Goal: Find specific page/section: Find specific page/section

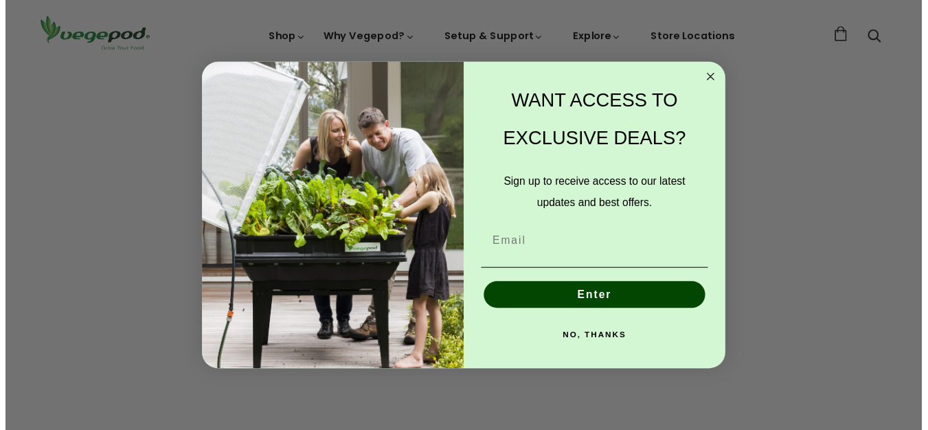
scroll to position [0, 223]
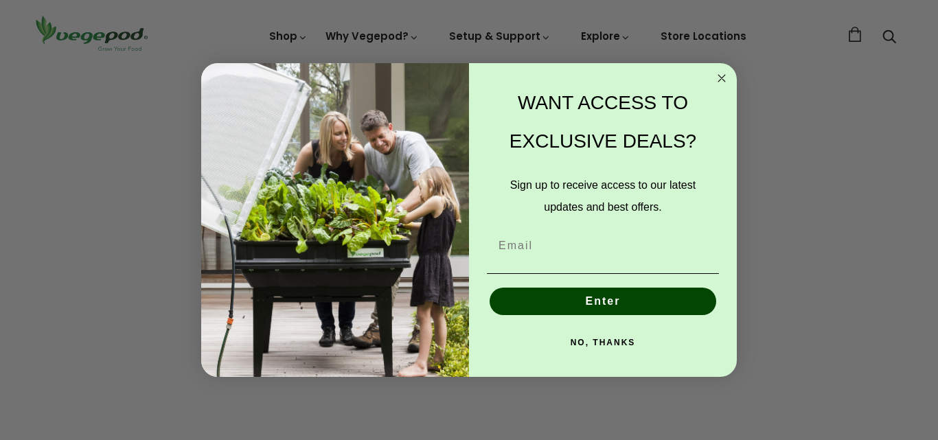
click at [604, 339] on button "NO, THANKS" at bounding box center [603, 342] width 232 height 27
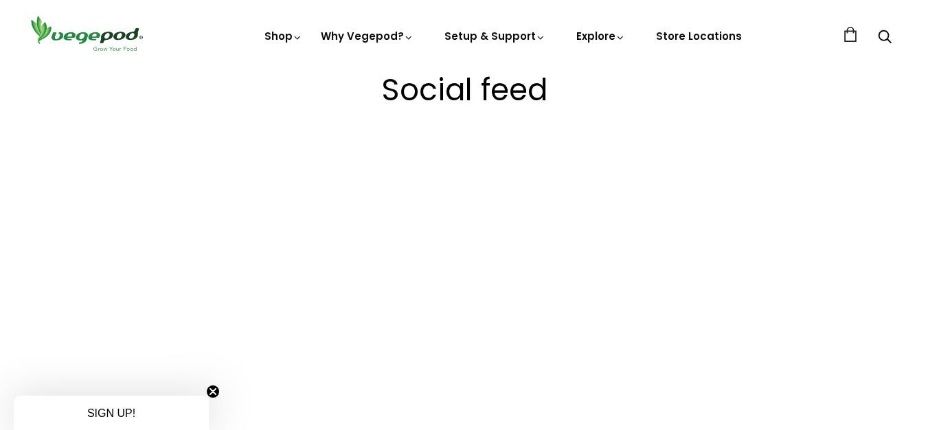
scroll to position [0, 221]
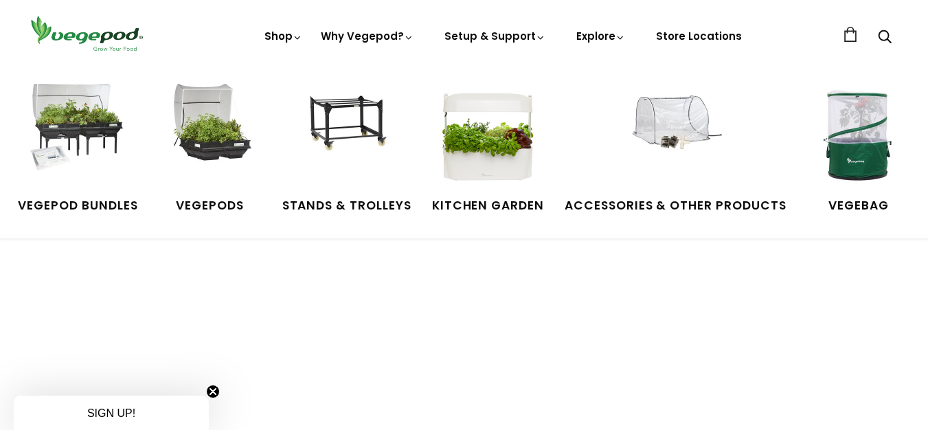
click at [279, 35] on link "Shop" at bounding box center [283, 55] width 38 height 53
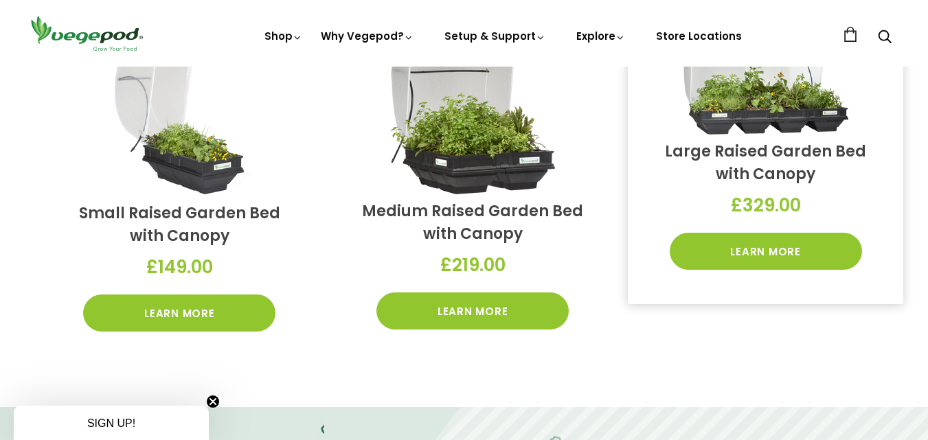
scroll to position [481, 0]
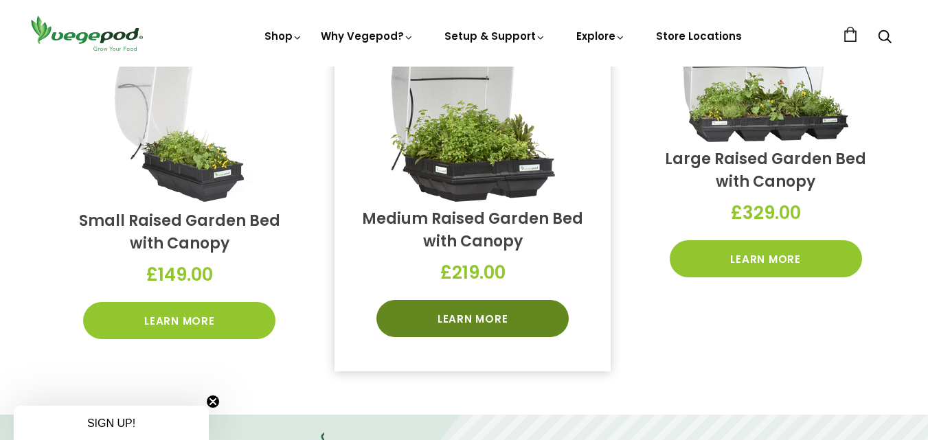
click at [466, 313] on link "Learn More" at bounding box center [472, 318] width 192 height 37
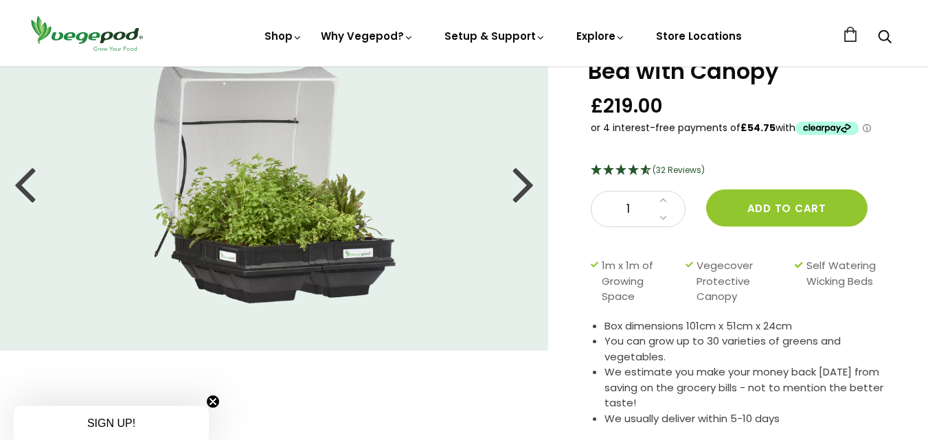
scroll to position [69, 0]
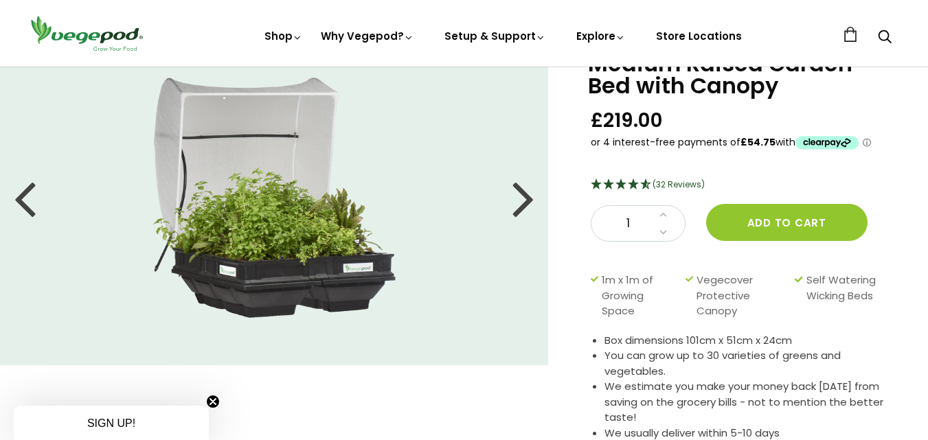
click at [648, 184] on icon "4.66 Stars - 32 Reviews" at bounding box center [646, 184] width 12 height 11
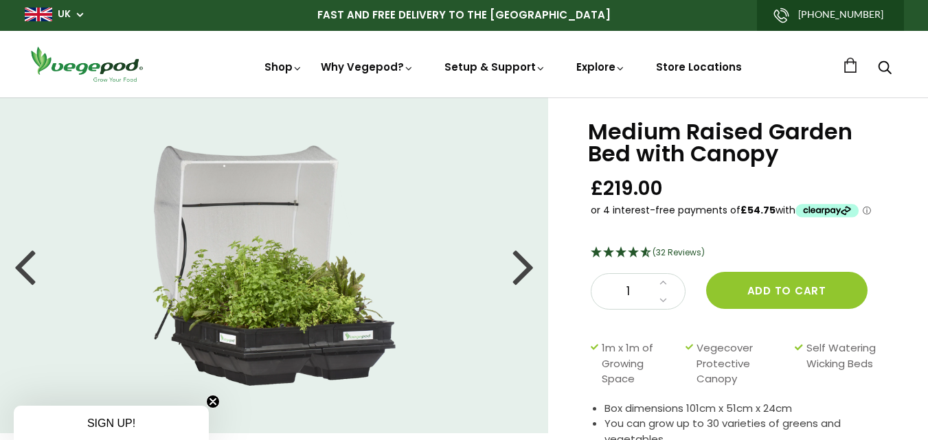
scroll to position [0, 0]
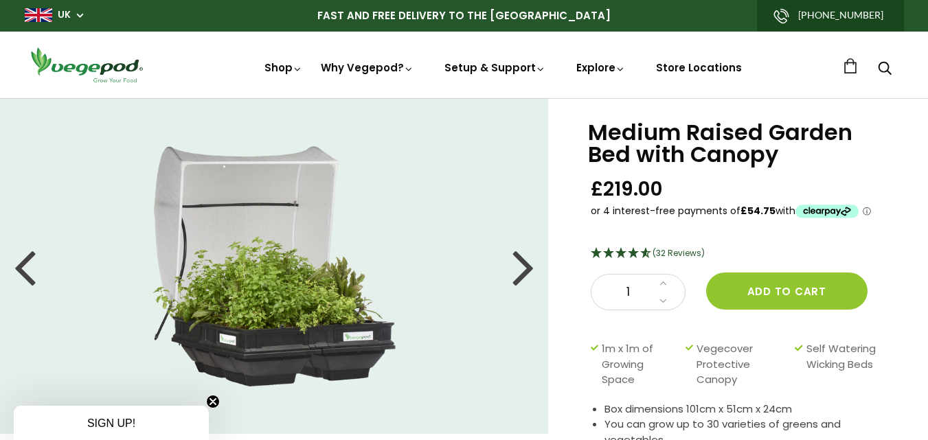
click at [521, 260] on div at bounding box center [523, 267] width 22 height 62
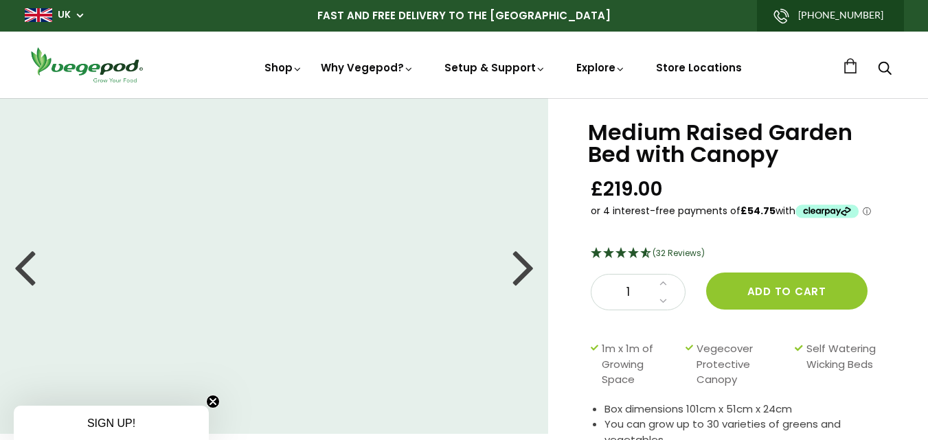
click at [521, 265] on div at bounding box center [523, 267] width 22 height 62
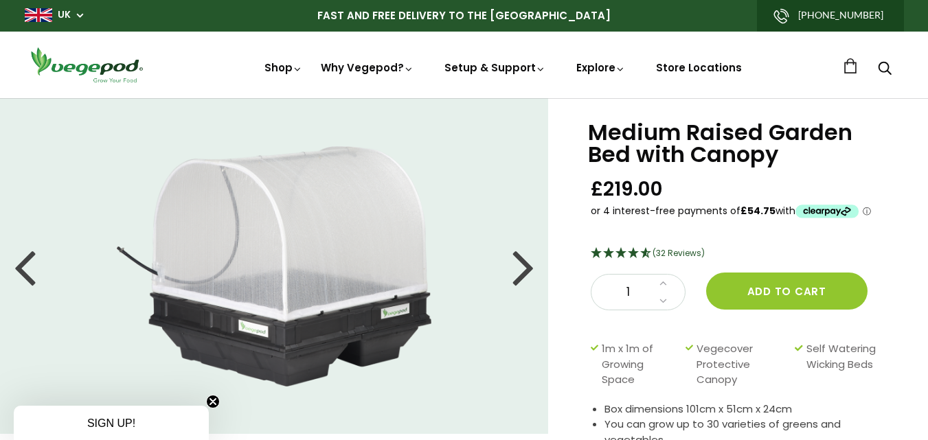
click at [528, 267] on div at bounding box center [523, 267] width 22 height 62
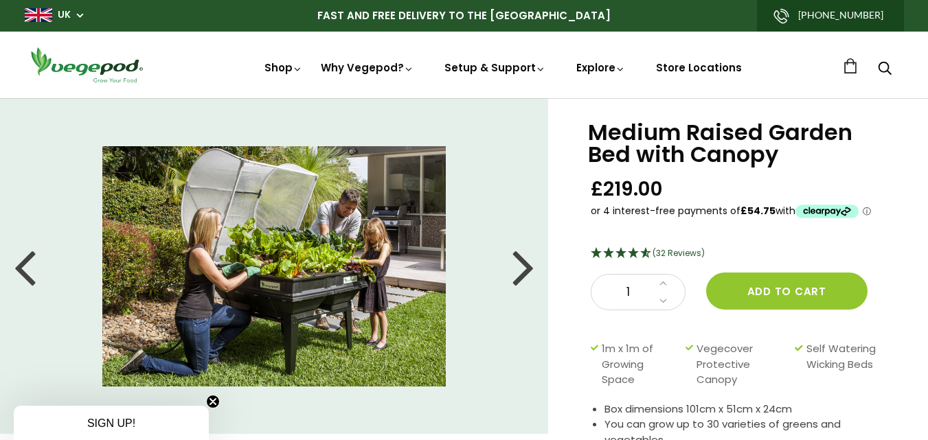
click at [528, 267] on div at bounding box center [523, 267] width 22 height 62
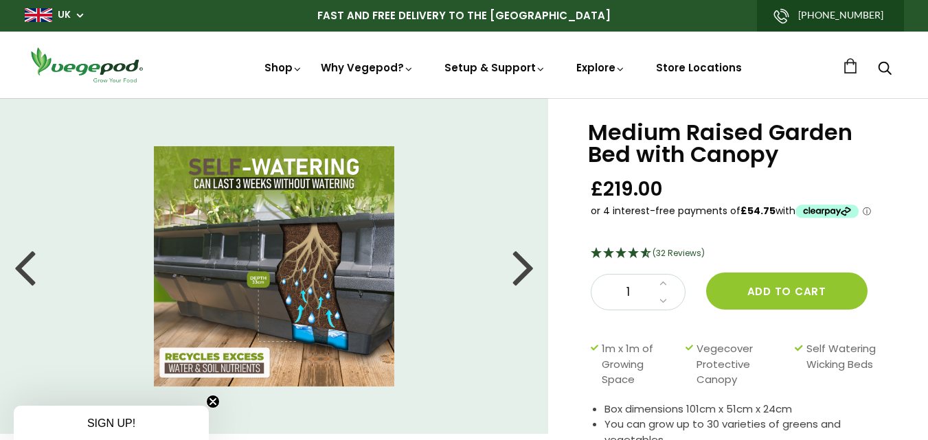
click at [528, 267] on div at bounding box center [523, 267] width 22 height 62
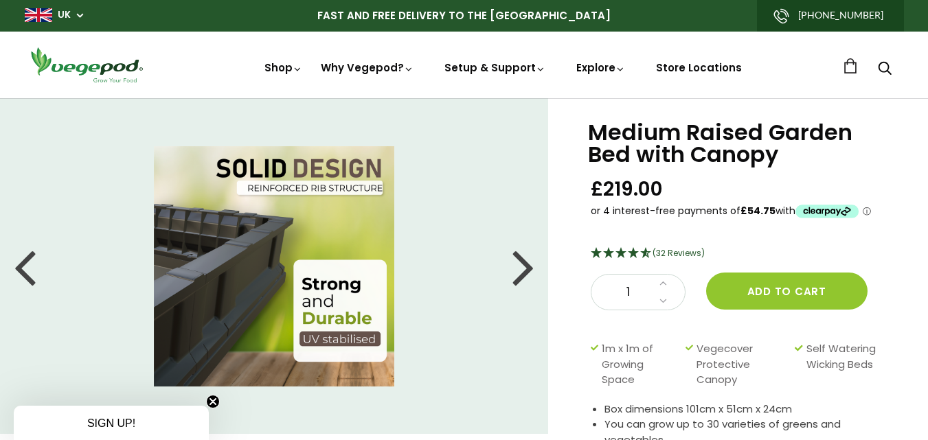
click at [528, 267] on div at bounding box center [523, 267] width 22 height 62
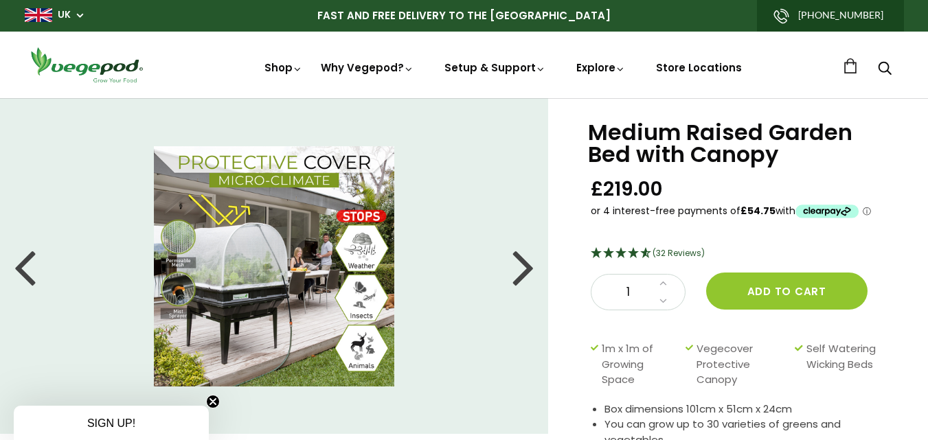
click at [528, 267] on div at bounding box center [523, 267] width 22 height 62
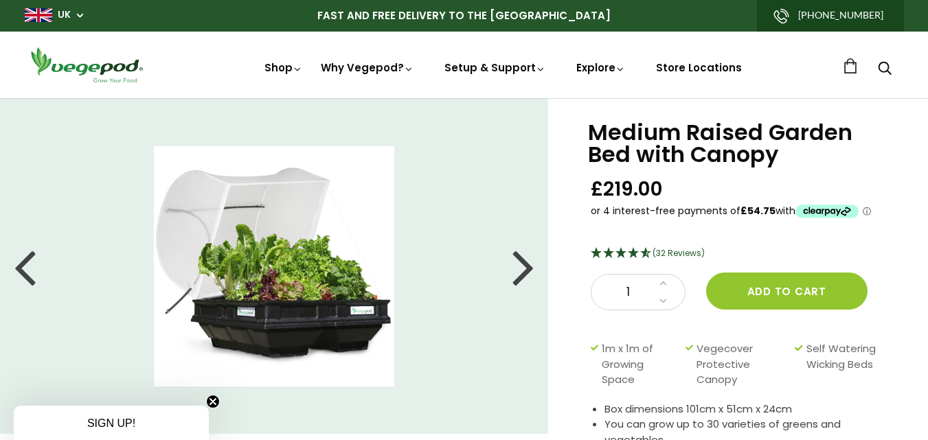
click at [25, 273] on div at bounding box center [25, 267] width 22 height 62
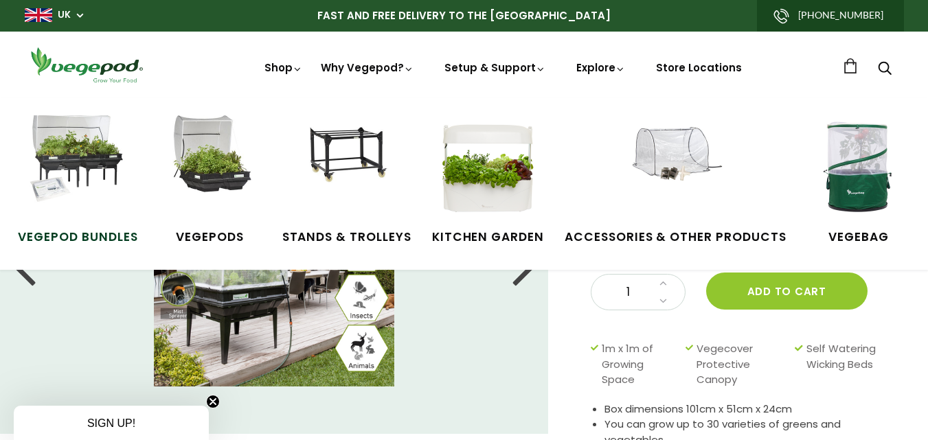
click at [77, 174] on img at bounding box center [77, 166] width 103 height 103
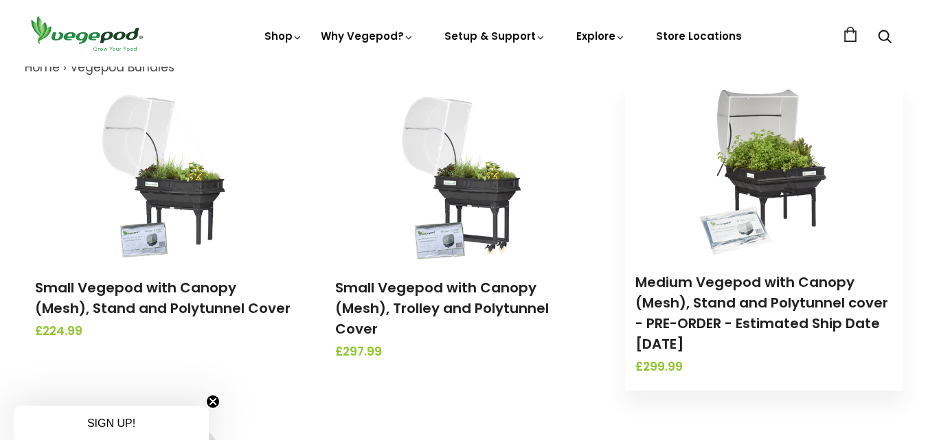
scroll to position [137, 0]
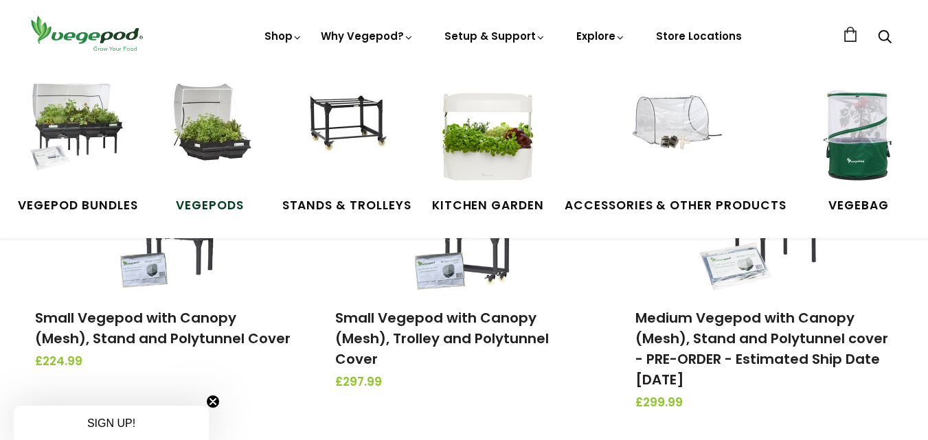
click at [199, 148] on img at bounding box center [210, 135] width 103 height 103
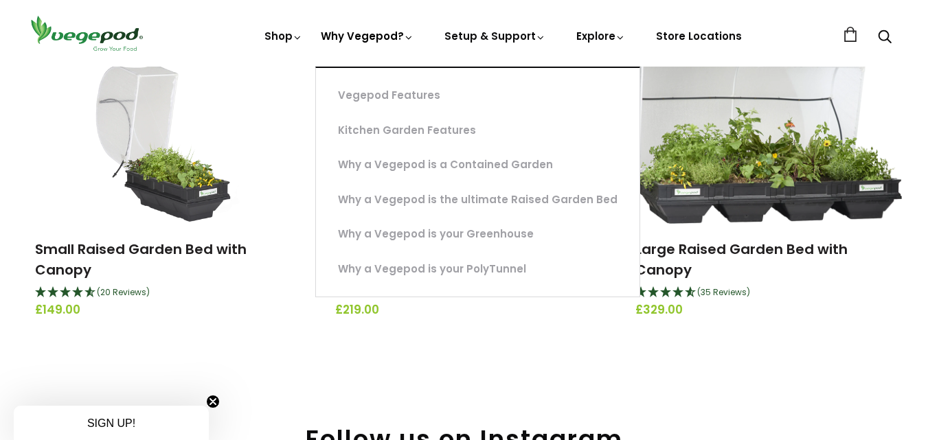
click at [365, 36] on link "Why Vegepod?" at bounding box center [367, 83] width 93 height 108
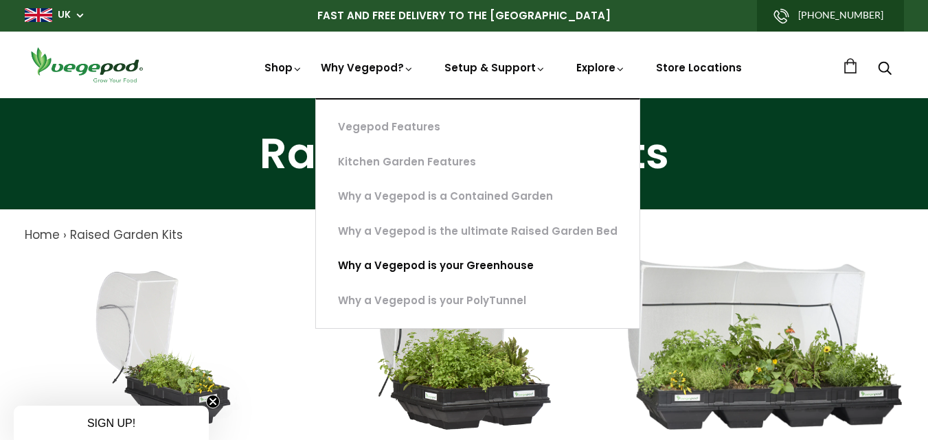
click at [435, 262] on link "Why a Vegepod is your Greenhouse" at bounding box center [478, 266] width 324 height 35
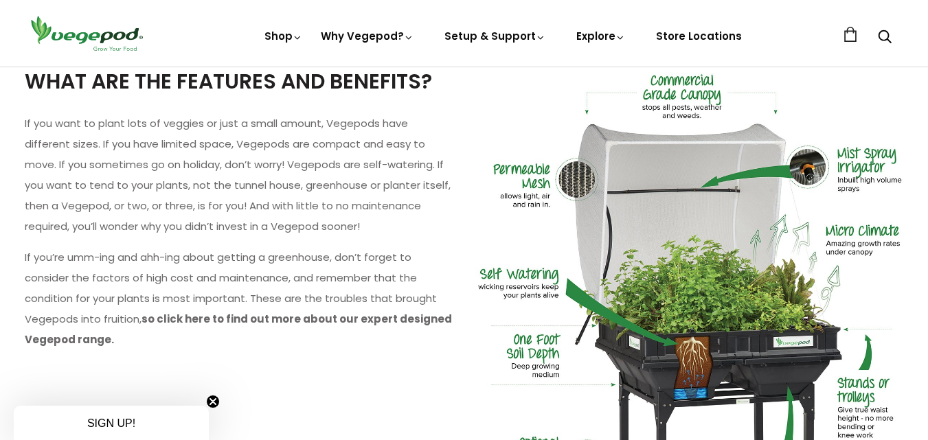
scroll to position [1374, 0]
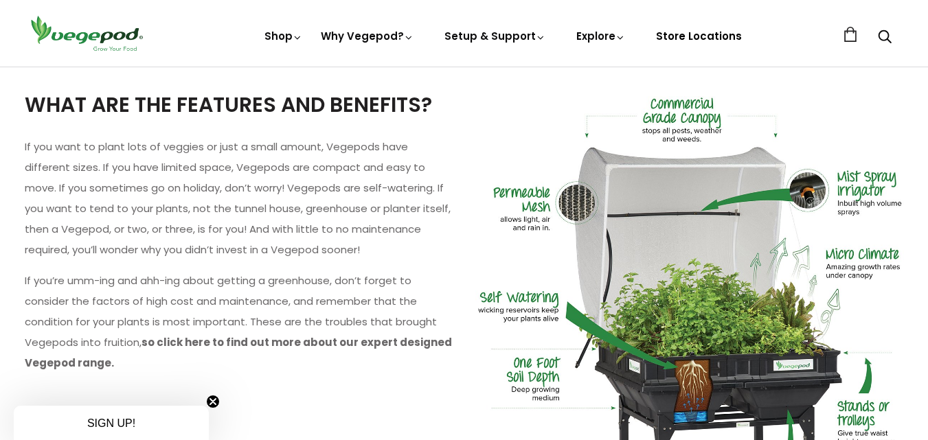
click at [716, 34] on link "Store Locations" at bounding box center [699, 36] width 86 height 14
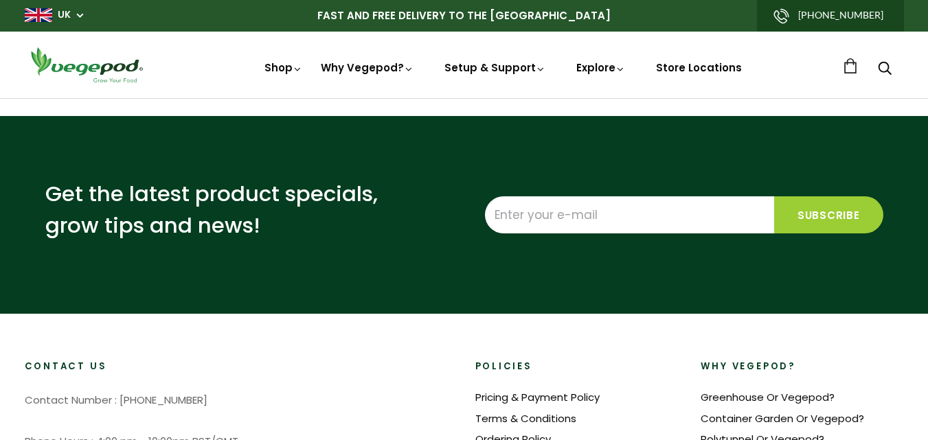
click at [589, 210] on input "Enter your e-mail" at bounding box center [629, 214] width 289 height 37
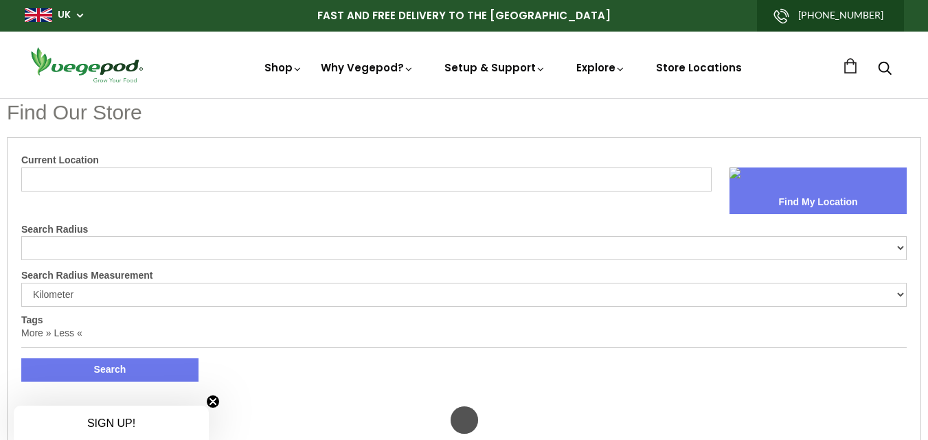
select select "m"
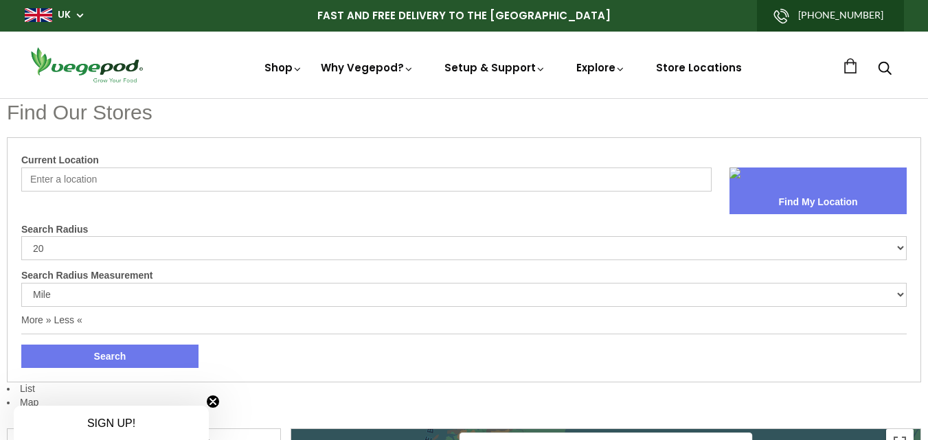
click at [63, 180] on input "Current Location" at bounding box center [366, 180] width 690 height 24
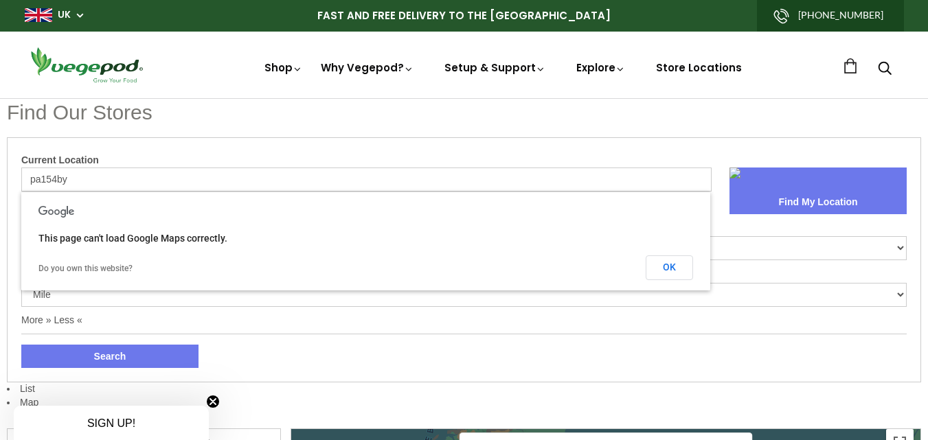
type input "pa154by"
click at [804, 194] on button "Find My Location" at bounding box center [818, 202] width 177 height 23
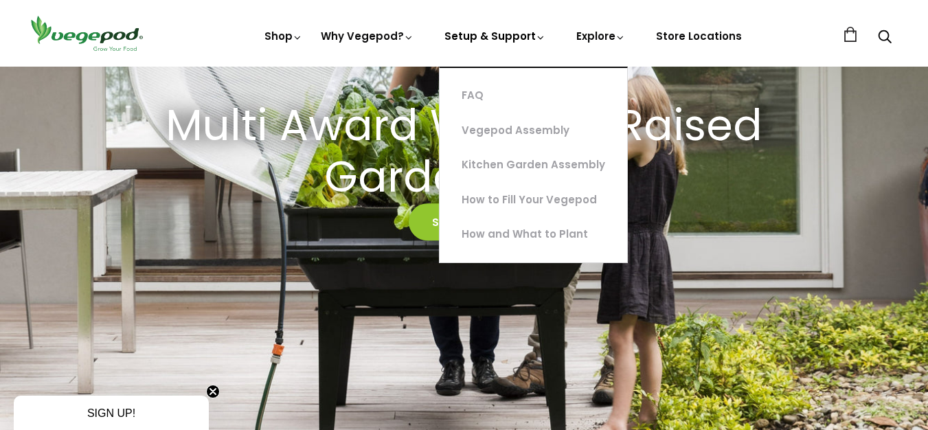
scroll to position [0, 221]
click at [496, 34] on link "Setup & Support" at bounding box center [495, 87] width 102 height 116
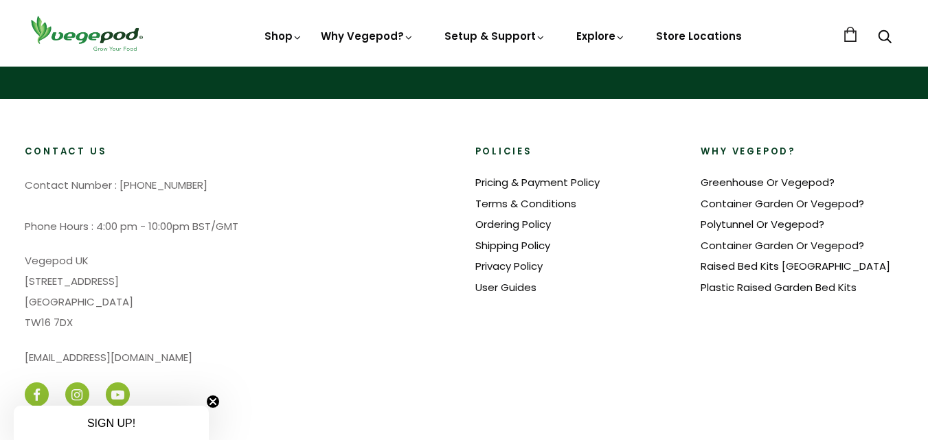
scroll to position [3994, 0]
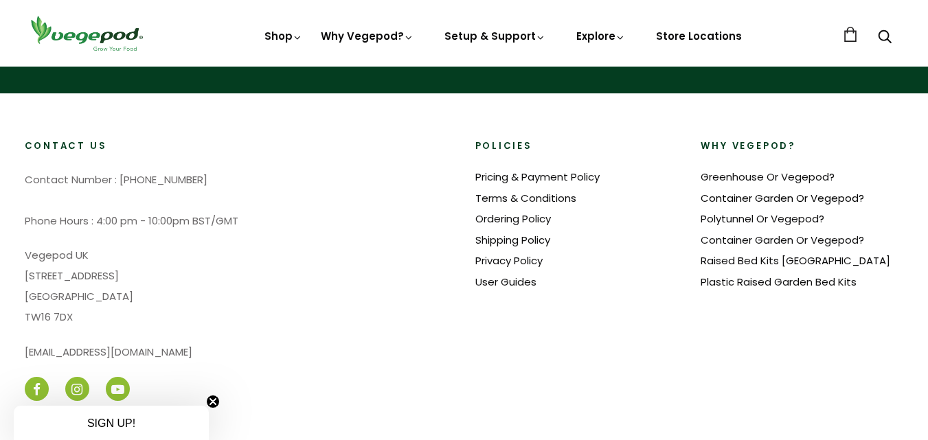
click at [733, 199] on link "Container Garden Or Vegepod?" at bounding box center [782, 198] width 163 height 14
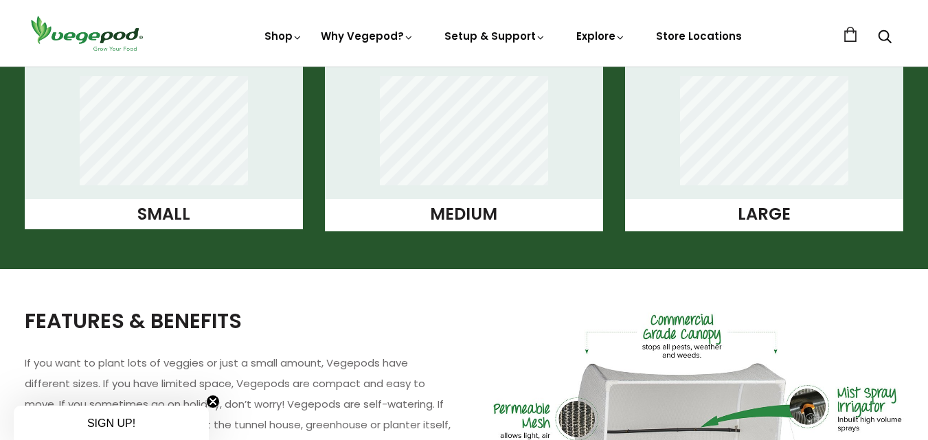
scroll to position [1099, 0]
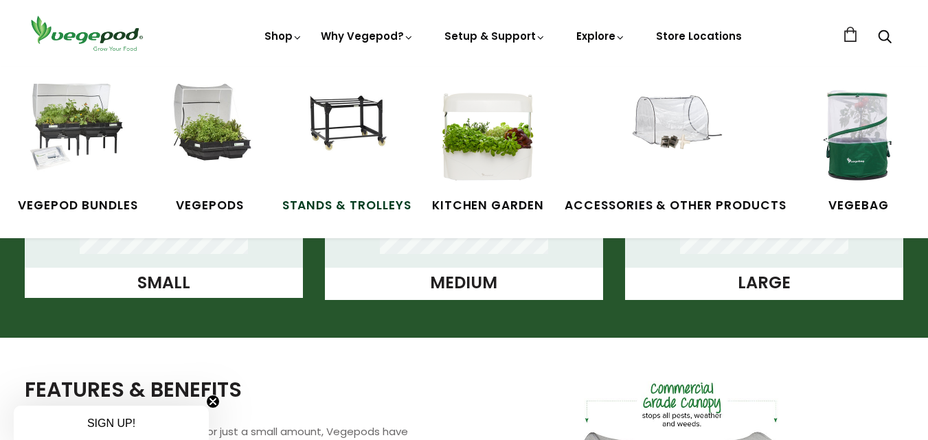
click at [339, 116] on img at bounding box center [346, 135] width 103 height 103
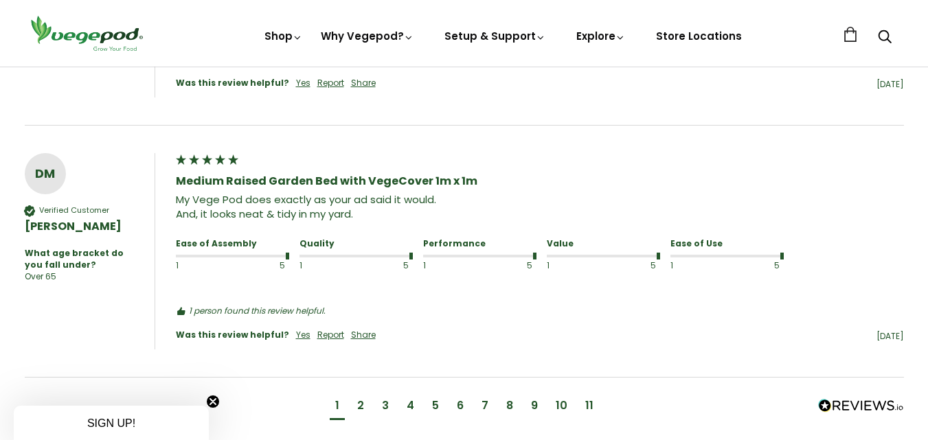
scroll to position [1511, 0]
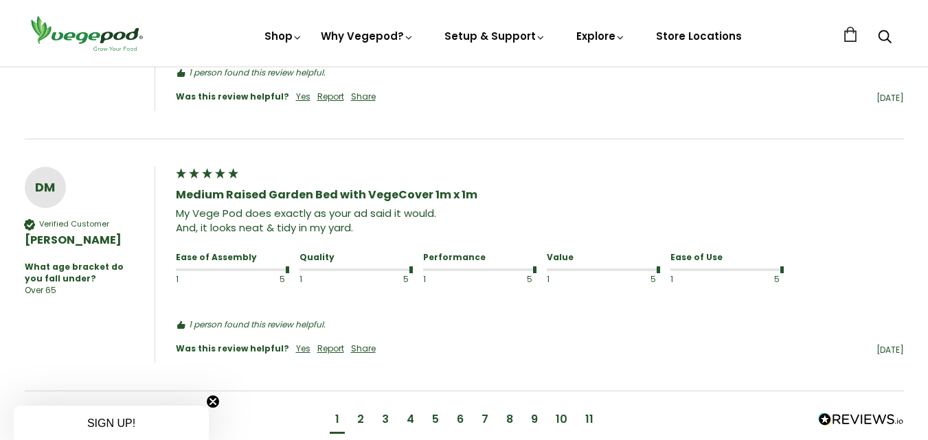
click at [438, 418] on div "5" at bounding box center [435, 419] width 7 height 15
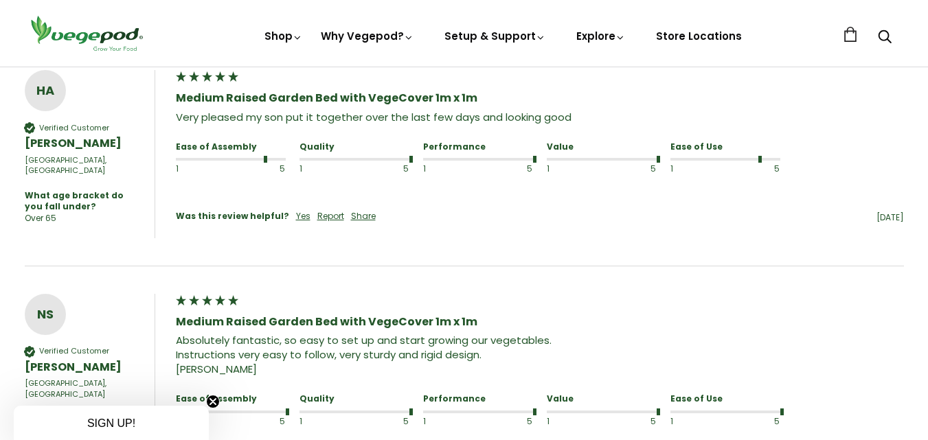
scroll to position [1482, 0]
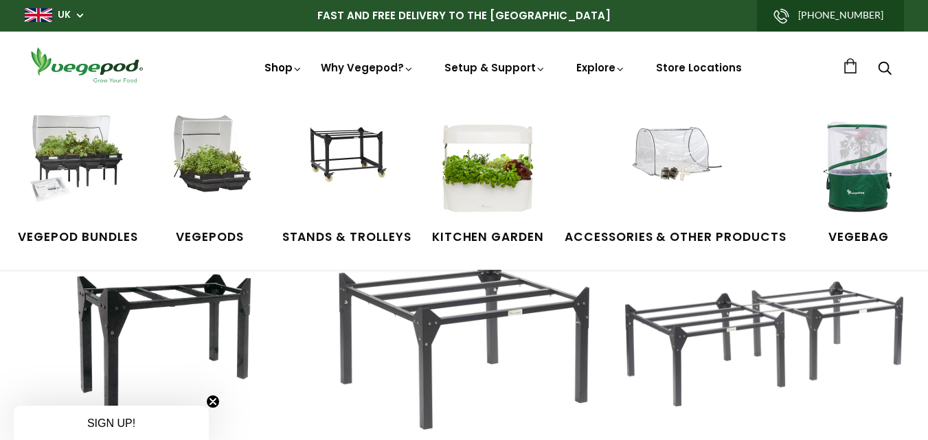
click at [278, 68] on link "Shop" at bounding box center [283, 86] width 38 height 53
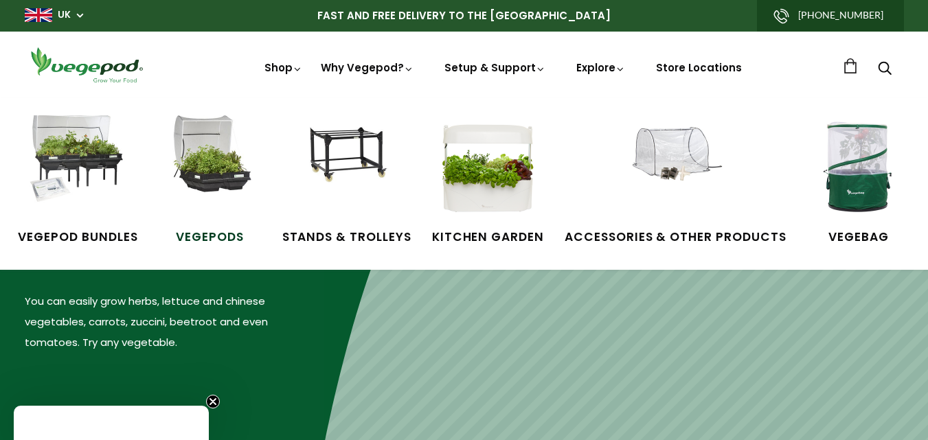
click at [212, 172] on img at bounding box center [210, 166] width 103 height 103
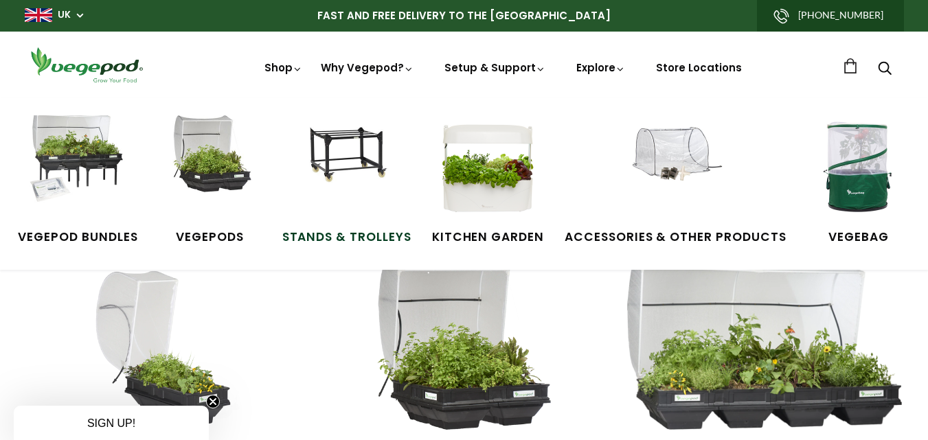
click at [344, 156] on img at bounding box center [346, 166] width 103 height 103
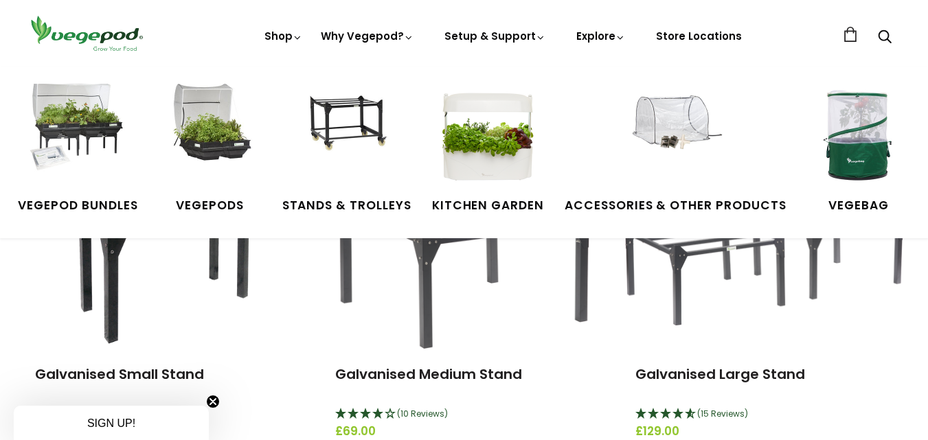
scroll to position [69, 0]
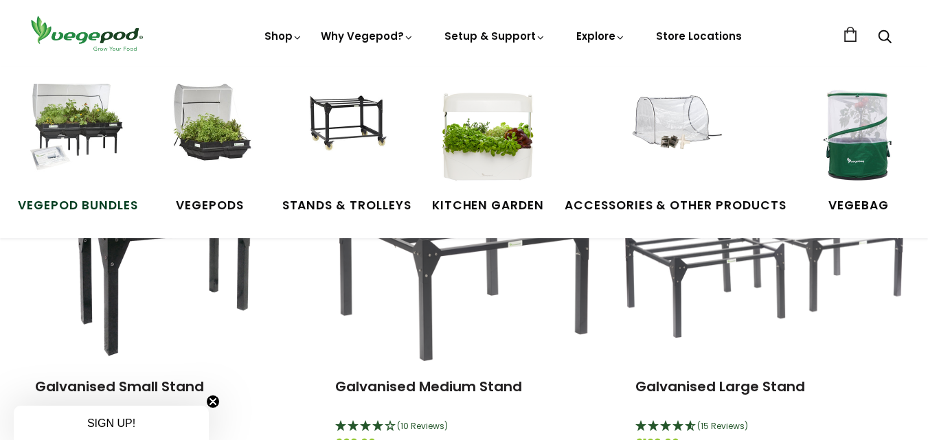
click at [75, 128] on img at bounding box center [77, 135] width 103 height 103
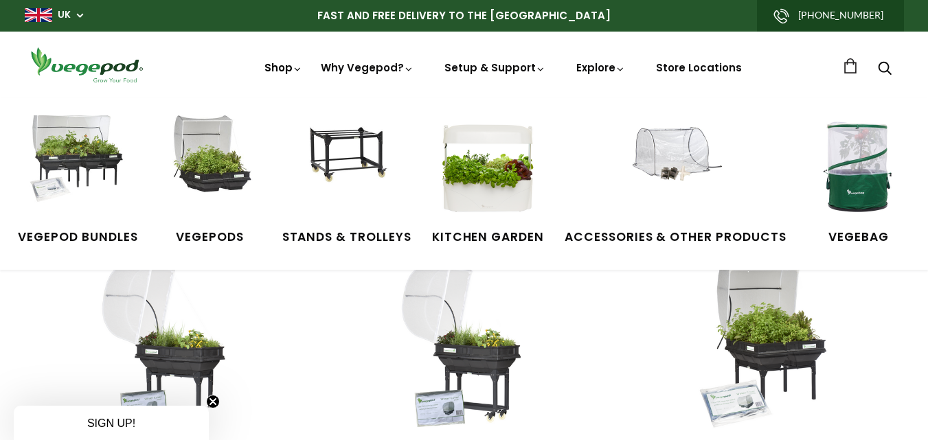
click at [284, 64] on link "Shop" at bounding box center [283, 86] width 38 height 53
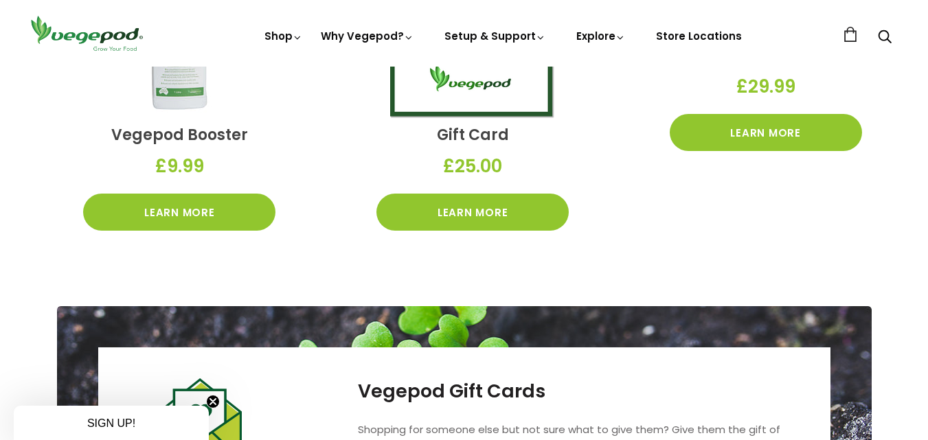
scroll to position [2057, 0]
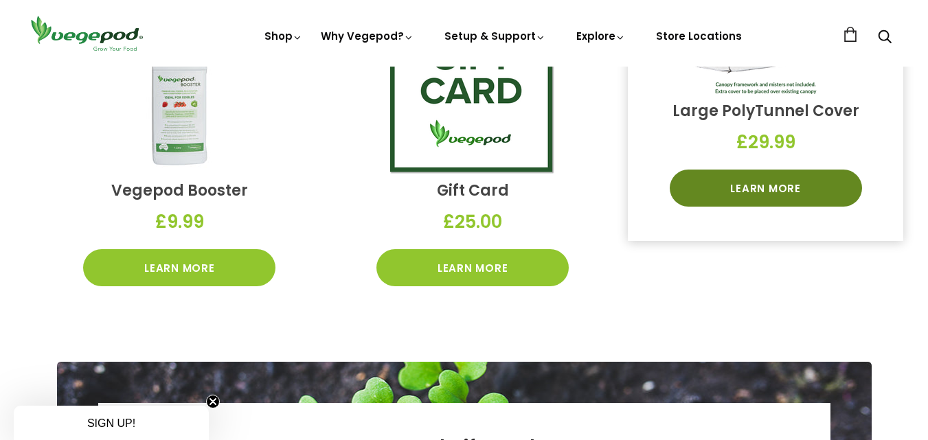
click at [785, 182] on link "Learn More" at bounding box center [766, 188] width 192 height 37
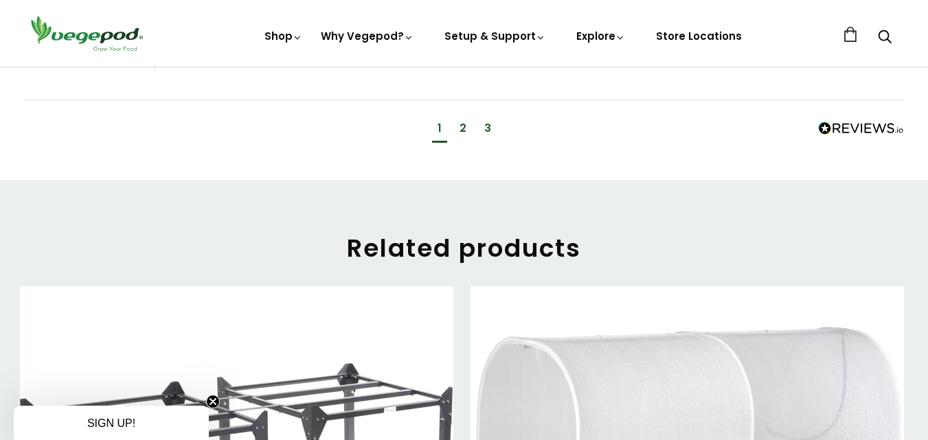
scroll to position [1374, 0]
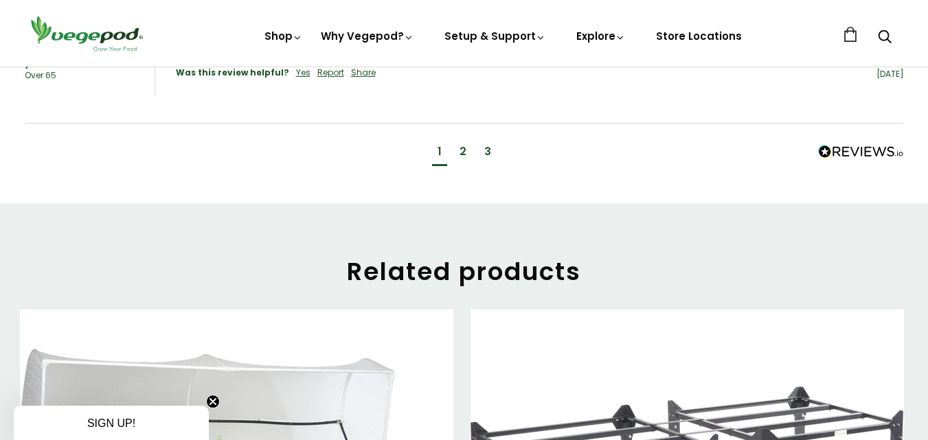
click at [464, 144] on div "2" at bounding box center [463, 151] width 7 height 15
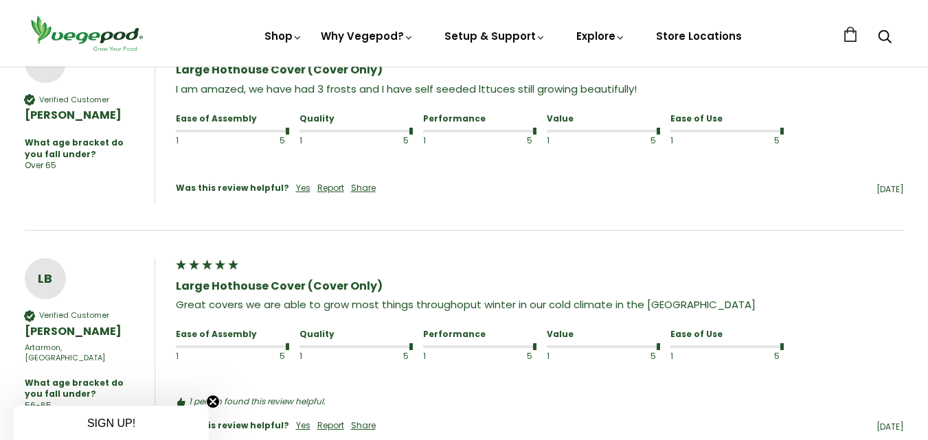
scroll to position [1208, 0]
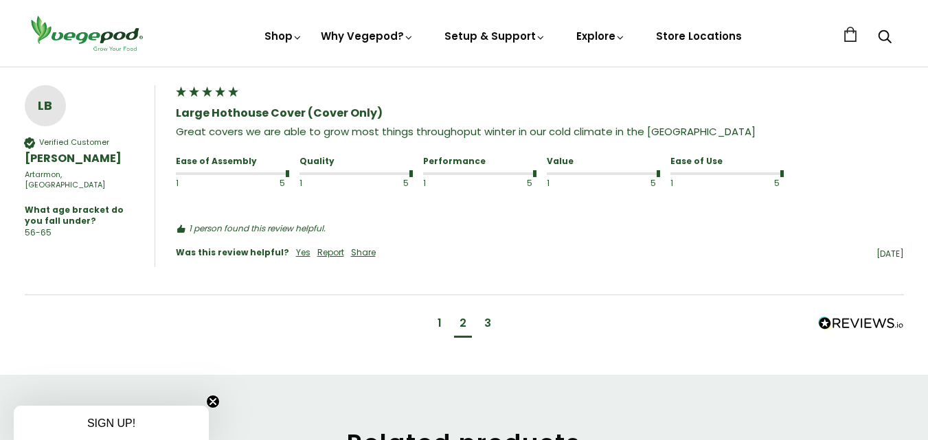
click at [488, 316] on div "3" at bounding box center [487, 323] width 7 height 15
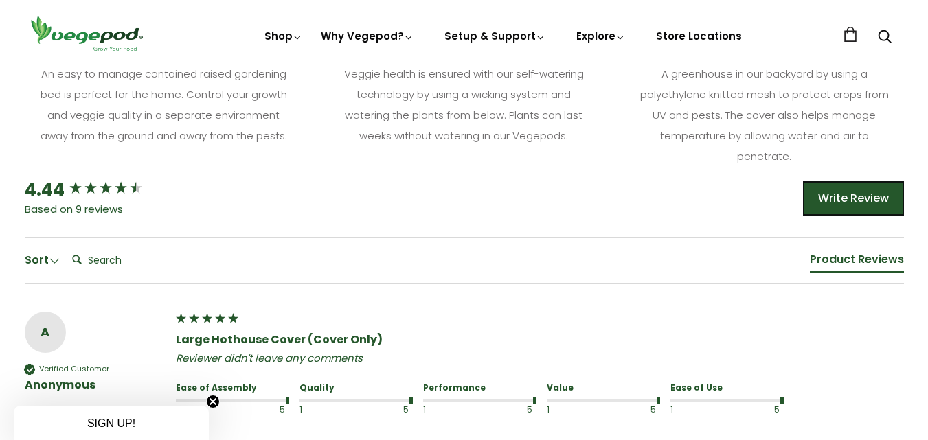
scroll to position [521, 0]
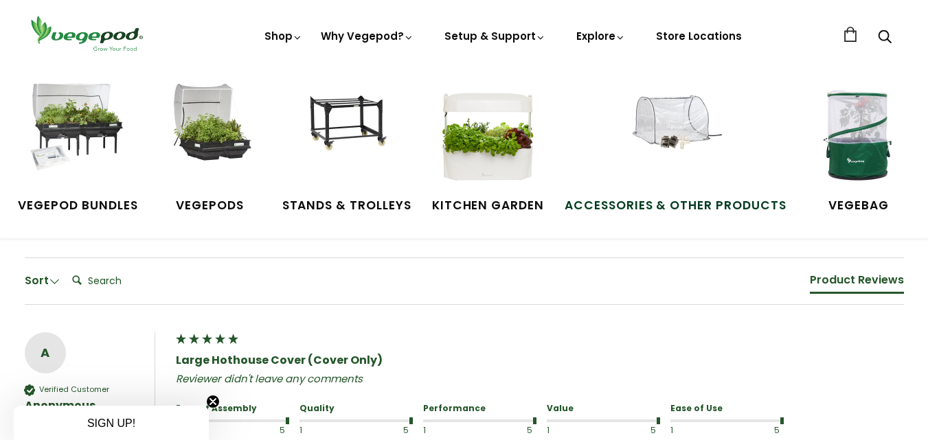
click at [679, 120] on img at bounding box center [675, 135] width 103 height 103
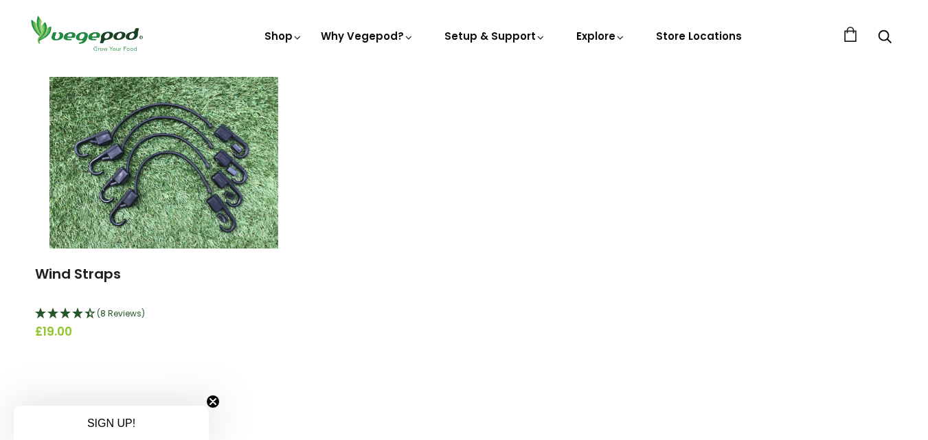
scroll to position [1786, 0]
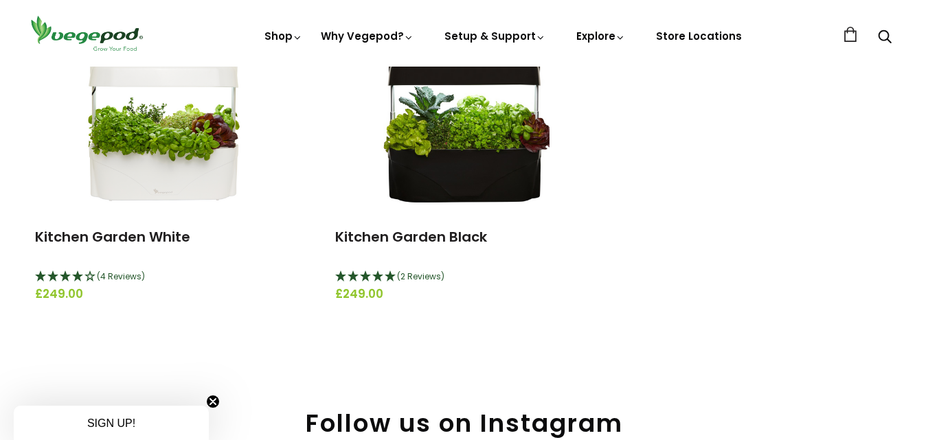
scroll to position [137, 0]
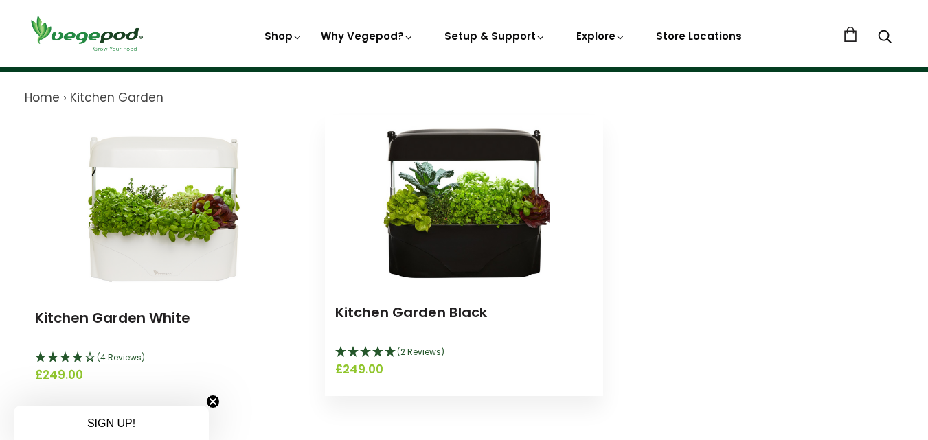
click at [460, 220] on img at bounding box center [464, 201] width 172 height 172
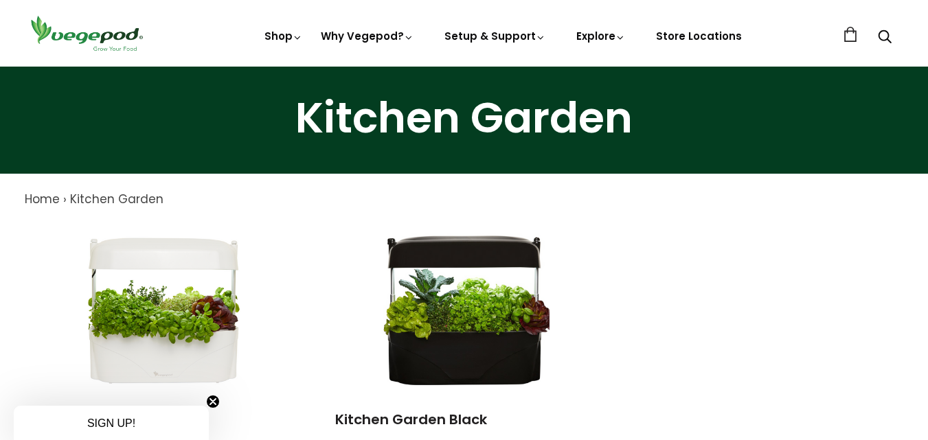
scroll to position [0, 0]
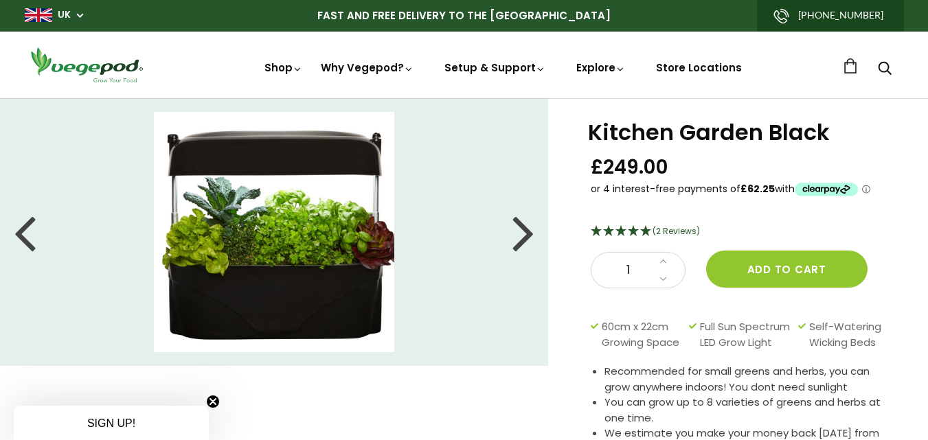
click at [621, 229] on icon "5 Stars - 2 Reviews" at bounding box center [621, 230] width 12 height 11
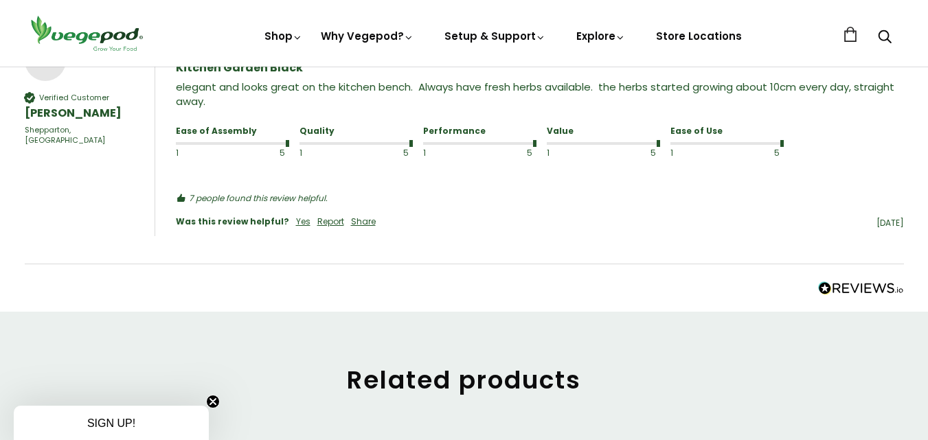
scroll to position [1338, 0]
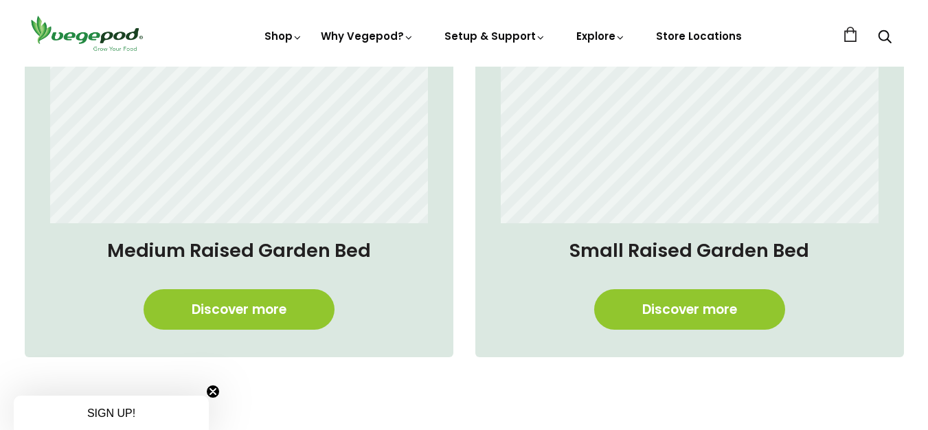
scroll to position [1168, 0]
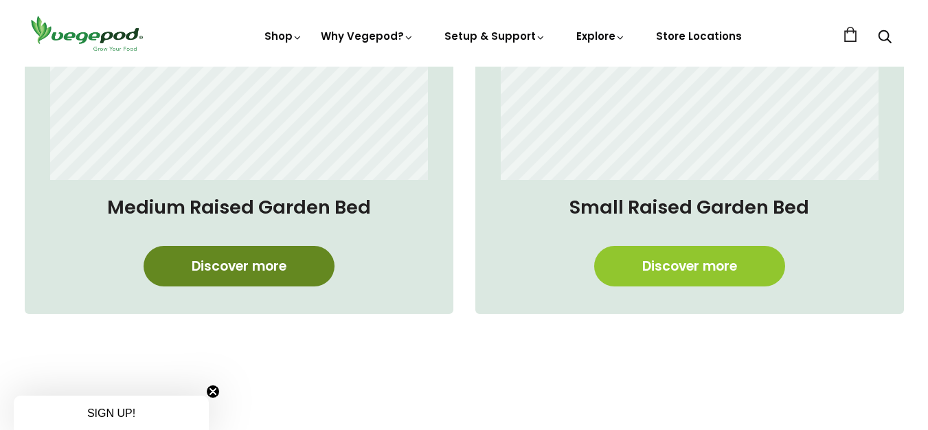
click at [251, 267] on link "Discover more" at bounding box center [239, 266] width 191 height 41
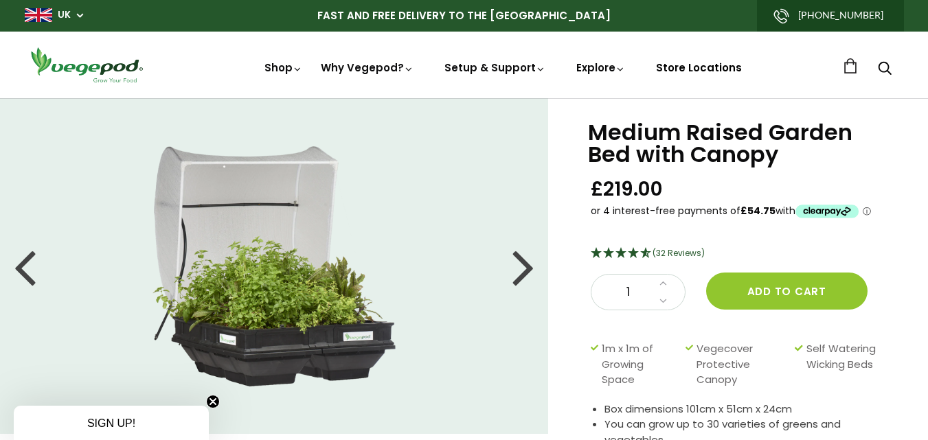
click at [670, 65] on link "Store Locations" at bounding box center [699, 67] width 86 height 14
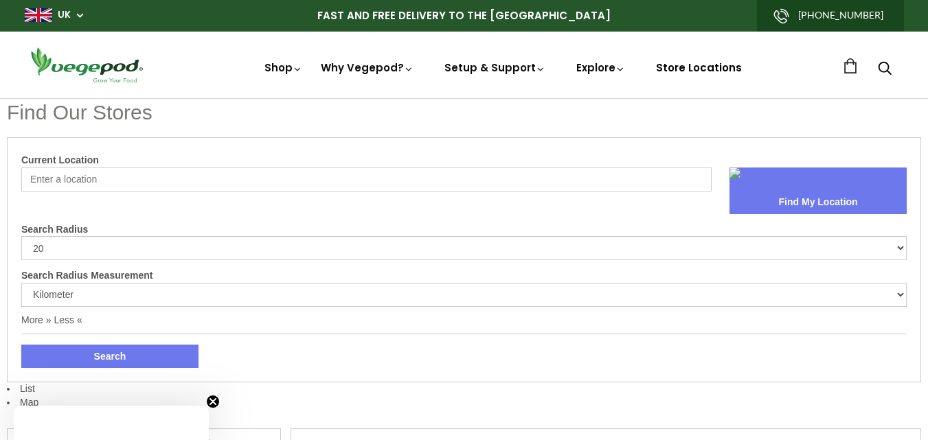
select select "m"
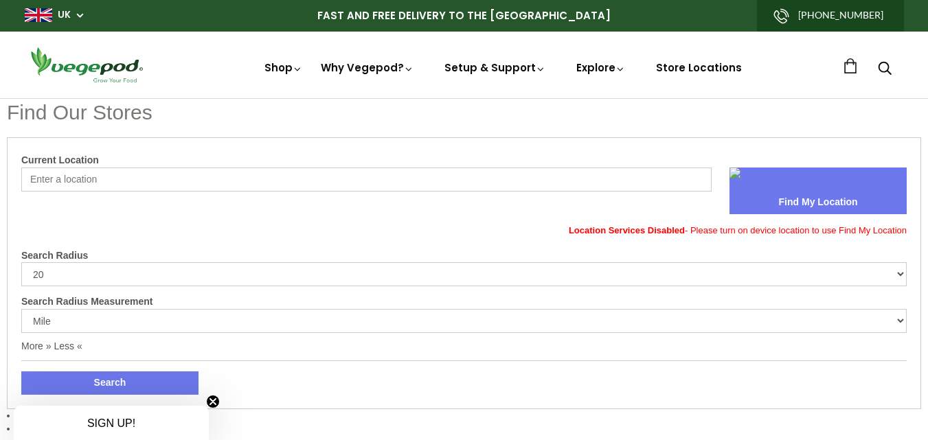
click at [277, 174] on input "Current Location" at bounding box center [366, 180] width 690 height 24
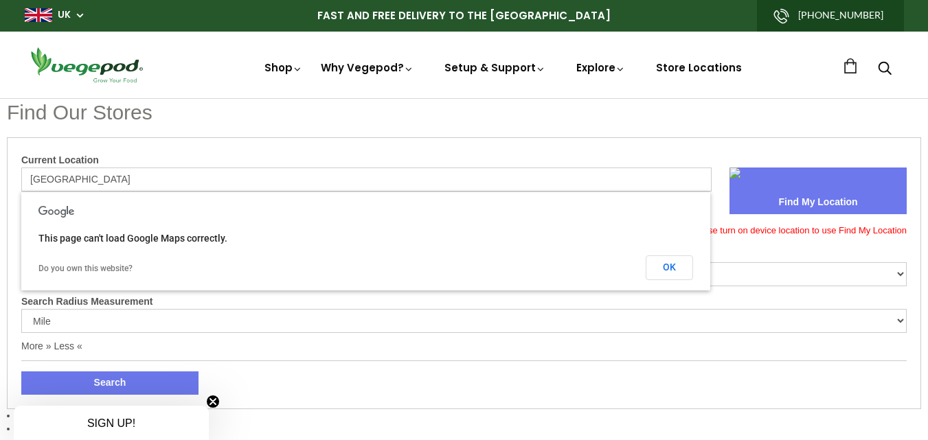
type input "[GEOGRAPHIC_DATA]"
click at [814, 192] on button "Find My Location" at bounding box center [818, 202] width 177 height 23
click at [672, 268] on button "OK" at bounding box center [669, 268] width 47 height 25
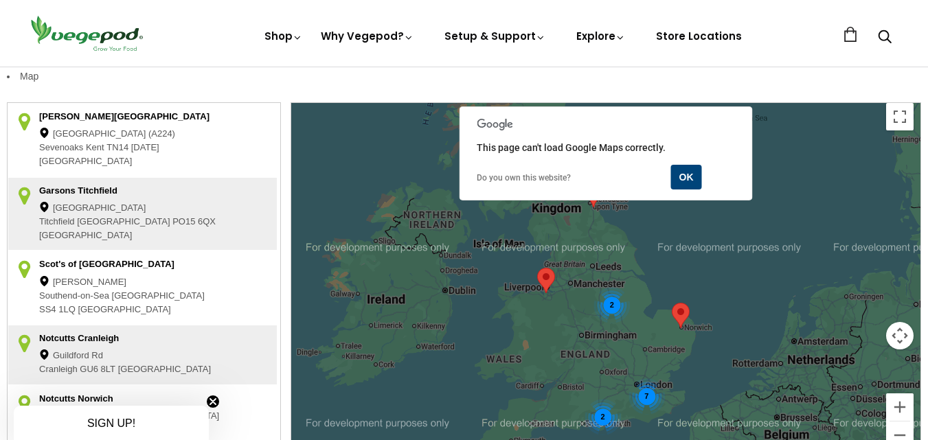
scroll to position [343, 0]
